Goal: Task Accomplishment & Management: Use online tool/utility

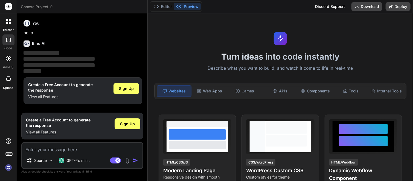
click at [59, 150] on textarea at bounding box center [82, 148] width 120 height 10
click at [129, 87] on span "Sign Up" at bounding box center [126, 88] width 15 height 5
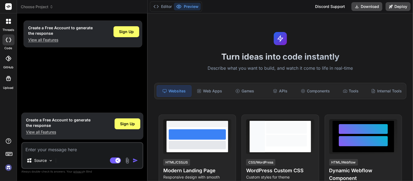
click at [79, 151] on textarea at bounding box center [82, 148] width 120 height 10
click at [7, 23] on icon at bounding box center [7, 23] width 2 height 2
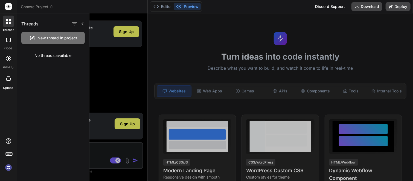
click at [53, 42] on div "New thread in project" at bounding box center [52, 38] width 63 height 12
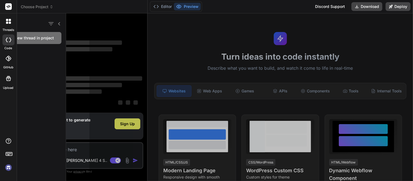
scroll to position [5, 0]
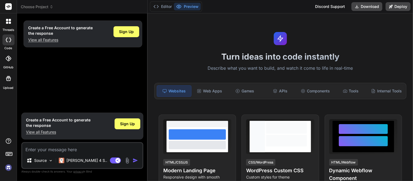
click at [8, 42] on div at bounding box center [8, 39] width 12 height 11
click at [10, 42] on icon at bounding box center [8, 40] width 5 height 4
click at [10, 65] on label "GitHub" at bounding box center [8, 67] width 10 height 5
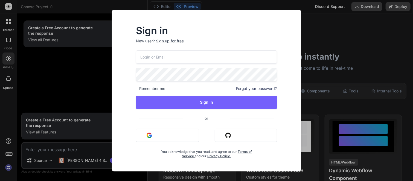
click at [53, 89] on div "Sign in New user? Sign up for free Remember me Forgot your password? Sign In or…" at bounding box center [206, 90] width 413 height 181
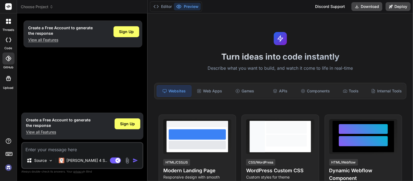
click at [51, 8] on icon at bounding box center [52, 7] width 4 height 4
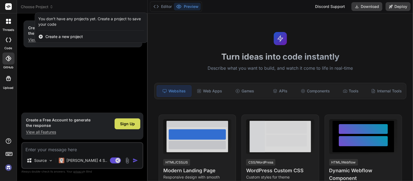
click at [57, 36] on span "Create a new project" at bounding box center [63, 36] width 37 height 5
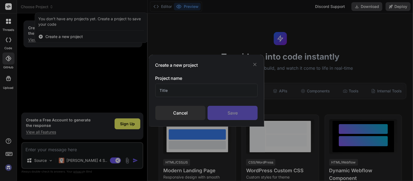
click at [255, 65] on icon at bounding box center [255, 64] width 3 height 3
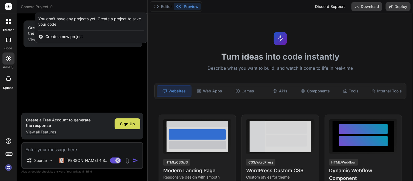
click at [77, 151] on div at bounding box center [206, 90] width 413 height 181
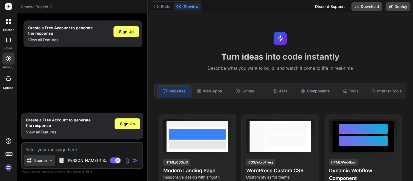
click at [46, 162] on p "Source" at bounding box center [40, 160] width 13 height 5
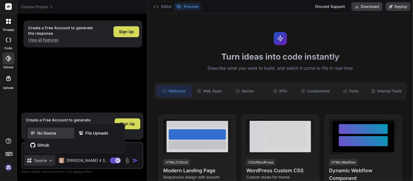
click at [53, 133] on span "No Source" at bounding box center [46, 132] width 19 height 5
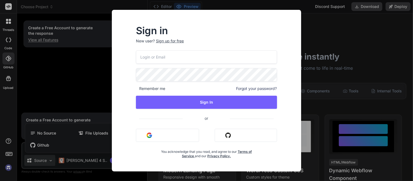
click at [75, 161] on div "Sign in New user? Sign up for free Remember me Forgot your password? Sign In or…" at bounding box center [206, 90] width 413 height 181
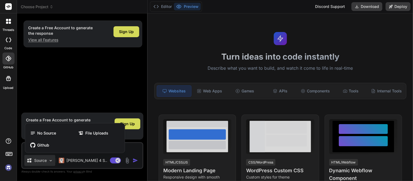
click at [75, 161] on div at bounding box center [206, 90] width 413 height 181
type textarea "x"
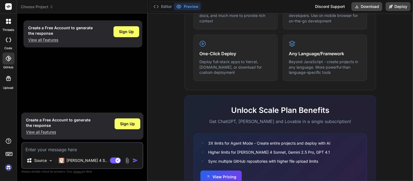
scroll to position [352, 0]
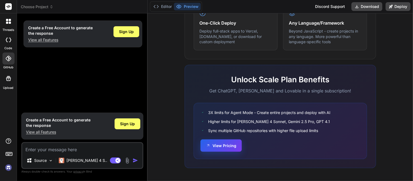
drag, startPoint x: 226, startPoint y: 141, endPoint x: 218, endPoint y: 146, distance: 9.6
drag, startPoint x: 218, startPoint y: 146, endPoint x: 211, endPoint y: 147, distance: 7.1
click at [211, 147] on button "View Pricing" at bounding box center [221, 146] width 41 height 12
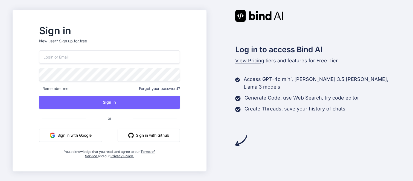
click at [94, 137] on button "Sign in with Google" at bounding box center [70, 135] width 63 height 13
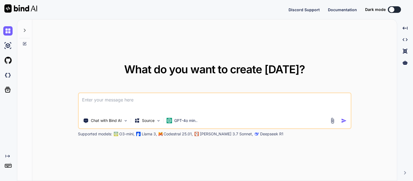
type textarea "x"
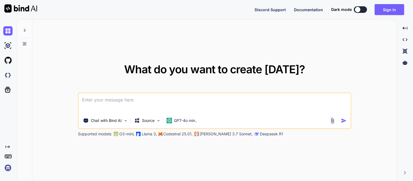
click at [229, 111] on textarea at bounding box center [215, 103] width 272 height 20
paste textarea
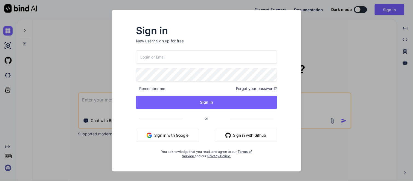
click at [229, 112] on span "or" at bounding box center [206, 118] width 47 height 13
click at [193, 137] on button "Sign in with Google" at bounding box center [167, 135] width 63 height 13
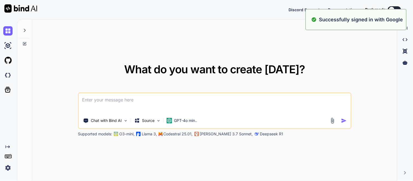
click at [139, 100] on textarea at bounding box center [215, 103] width 272 height 20
paste textarea "an you go step by step in laymans terms explaining how to install each and comp…"
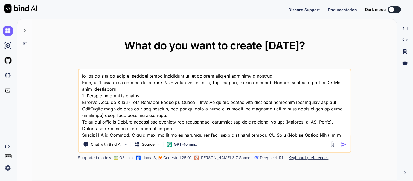
click at [83, 77] on textarea at bounding box center [215, 103] width 272 height 68
type textarea "can you go step by step in laymans terms explaining how to install each and com…"
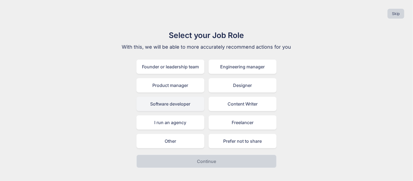
click at [187, 104] on div "Software developer" at bounding box center [170, 104] width 68 height 14
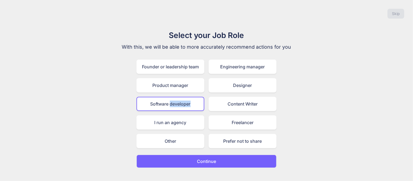
click at [187, 104] on div "Software developer" at bounding box center [170, 104] width 68 height 14
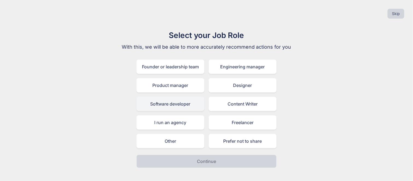
click at [168, 101] on div "Software developer" at bounding box center [170, 104] width 68 height 14
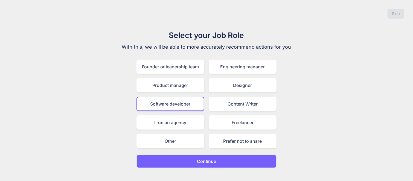
click at [188, 156] on button "Continue" at bounding box center [206, 161] width 140 height 13
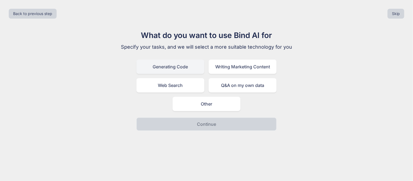
click at [188, 68] on div "Generating Code" at bounding box center [170, 67] width 68 height 14
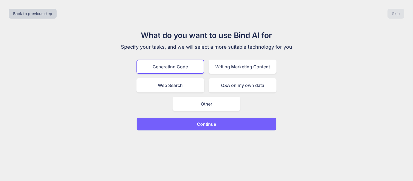
click at [188, 124] on button "Continue" at bounding box center [206, 124] width 140 height 13
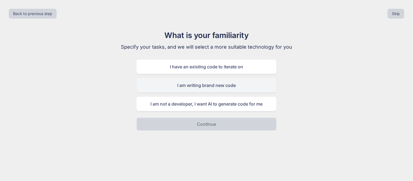
click at [210, 84] on div "I am writing brand new code" at bounding box center [206, 85] width 140 height 14
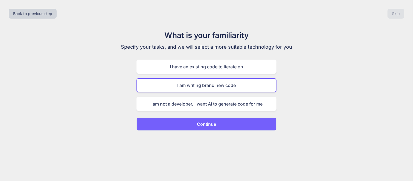
click at [209, 126] on p "Continue" at bounding box center [206, 124] width 19 height 7
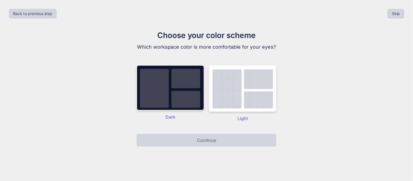
click at [230, 107] on img at bounding box center [243, 88] width 68 height 47
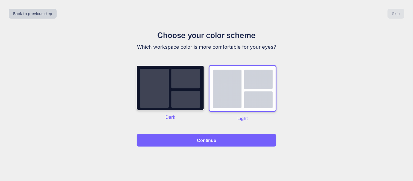
click at [223, 138] on button "Continue" at bounding box center [206, 140] width 140 height 13
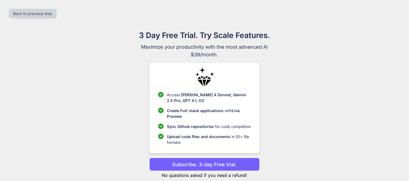
click at [223, 138] on span "Upload code files and documents" at bounding box center [198, 136] width 63 height 5
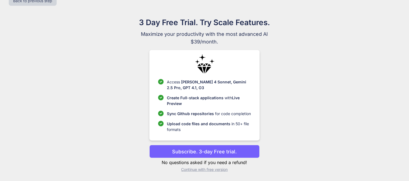
click at [218, 170] on p "Continue with free version" at bounding box center [204, 169] width 110 height 5
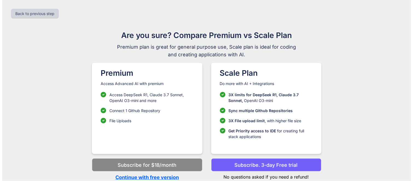
scroll to position [0, 0]
click at [218, 170] on button "Subscribe. 3-day Free trial" at bounding box center [266, 164] width 110 height 13
click at [169, 179] on p "Continue with free version" at bounding box center [147, 177] width 110 height 7
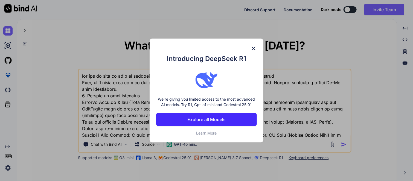
click at [208, 132] on span "Learn More" at bounding box center [206, 133] width 21 height 5
